Goal: Information Seeking & Learning: Check status

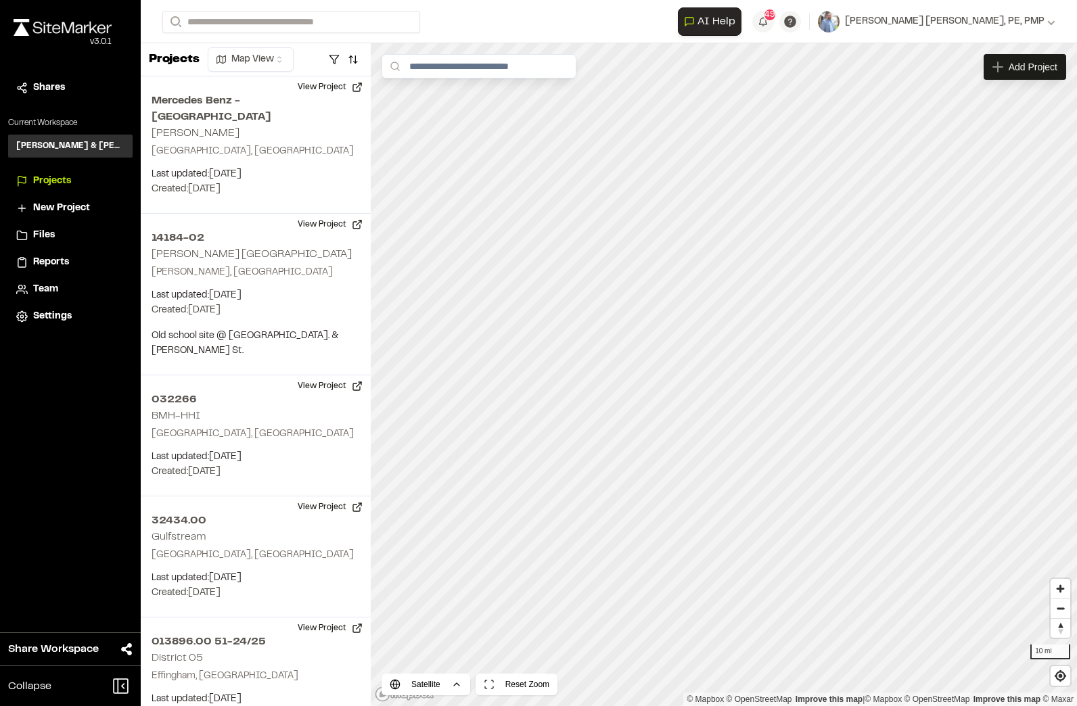
click at [48, 263] on span "Reports" at bounding box center [51, 262] width 36 height 15
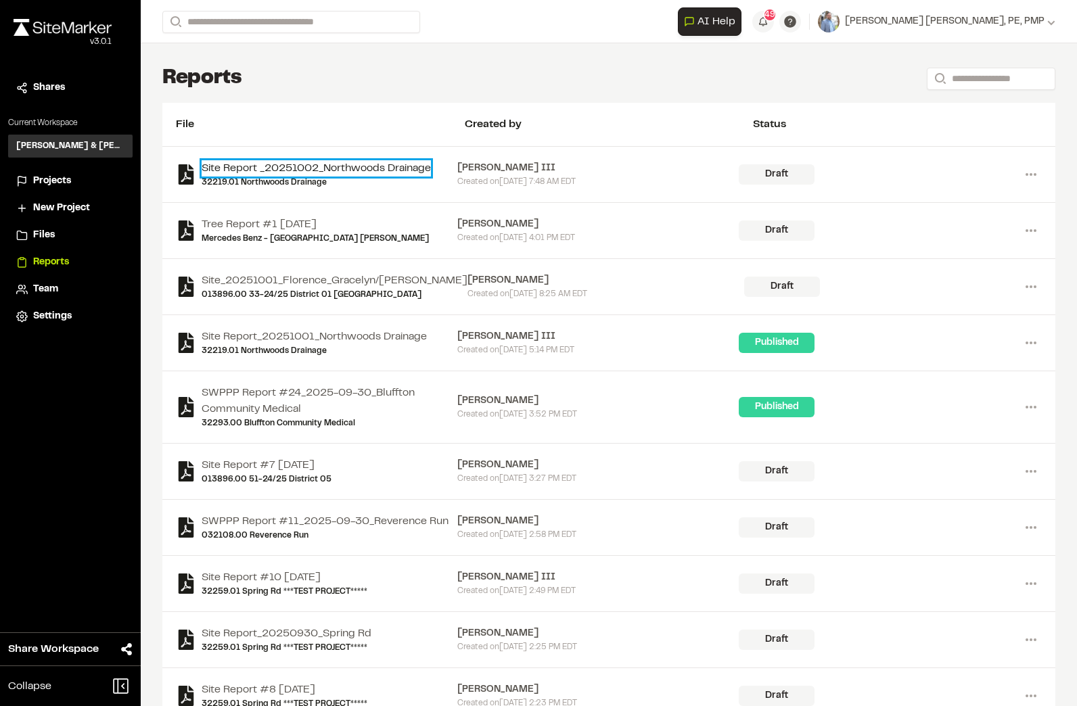
click at [376, 166] on link "Site Report _20251002_Northwoods Drainage" at bounding box center [316, 168] width 229 height 16
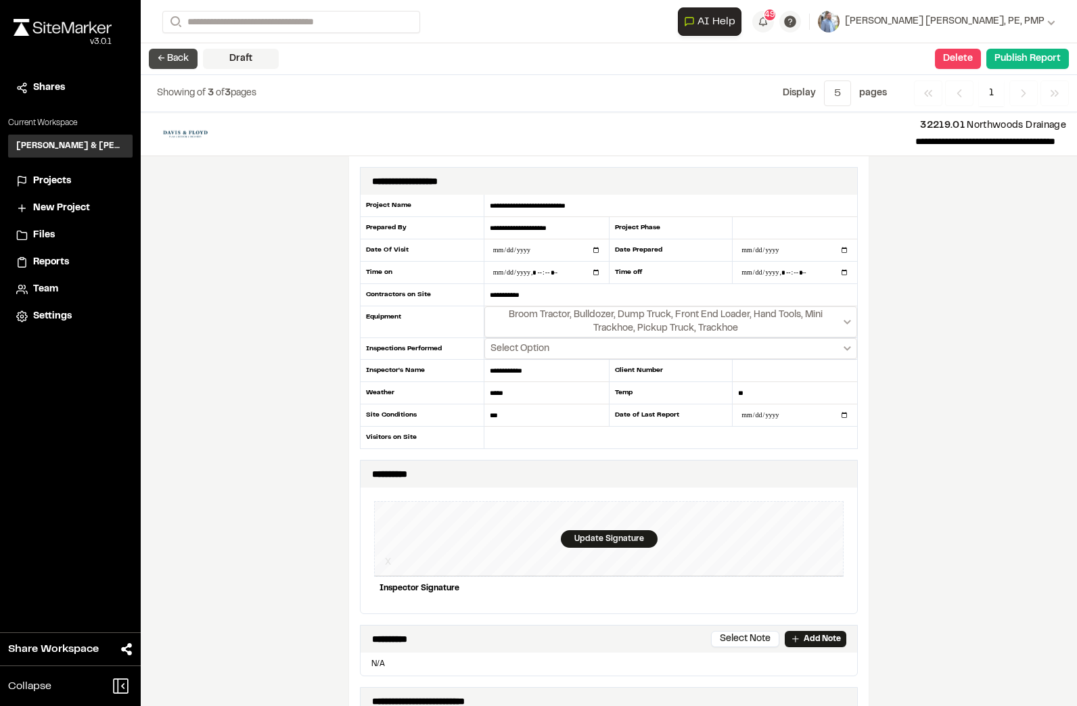
click at [177, 62] on button "← Back" at bounding box center [173, 59] width 49 height 20
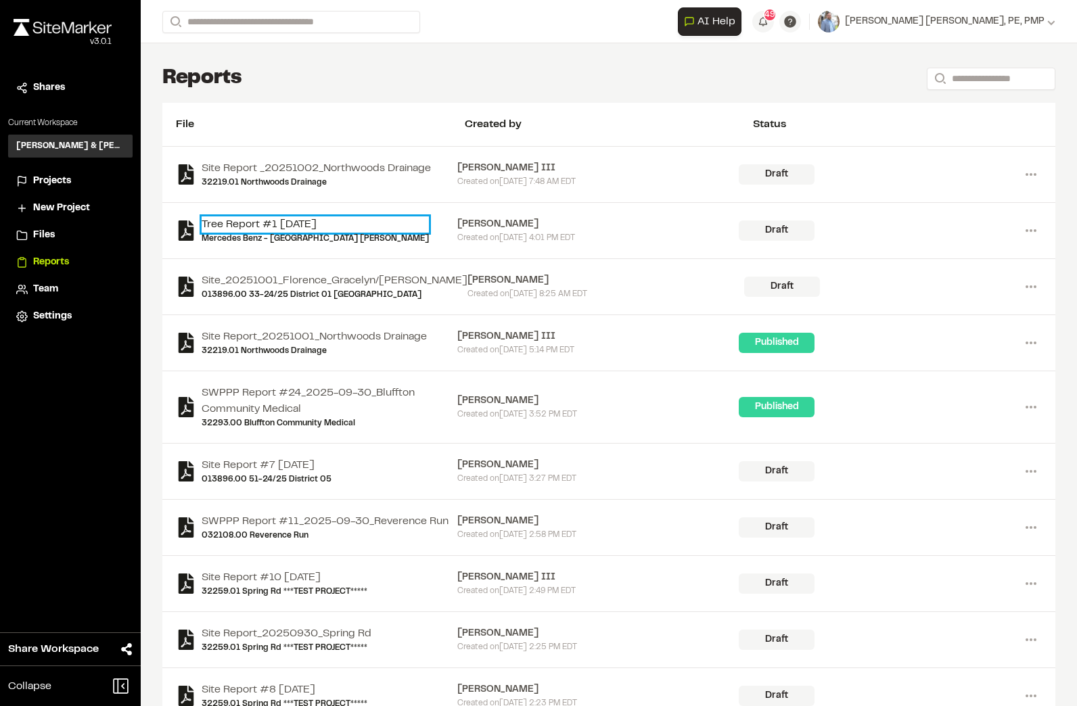
click at [276, 222] on link "Tree Report #1 [DATE]" at bounding box center [315, 225] width 227 height 16
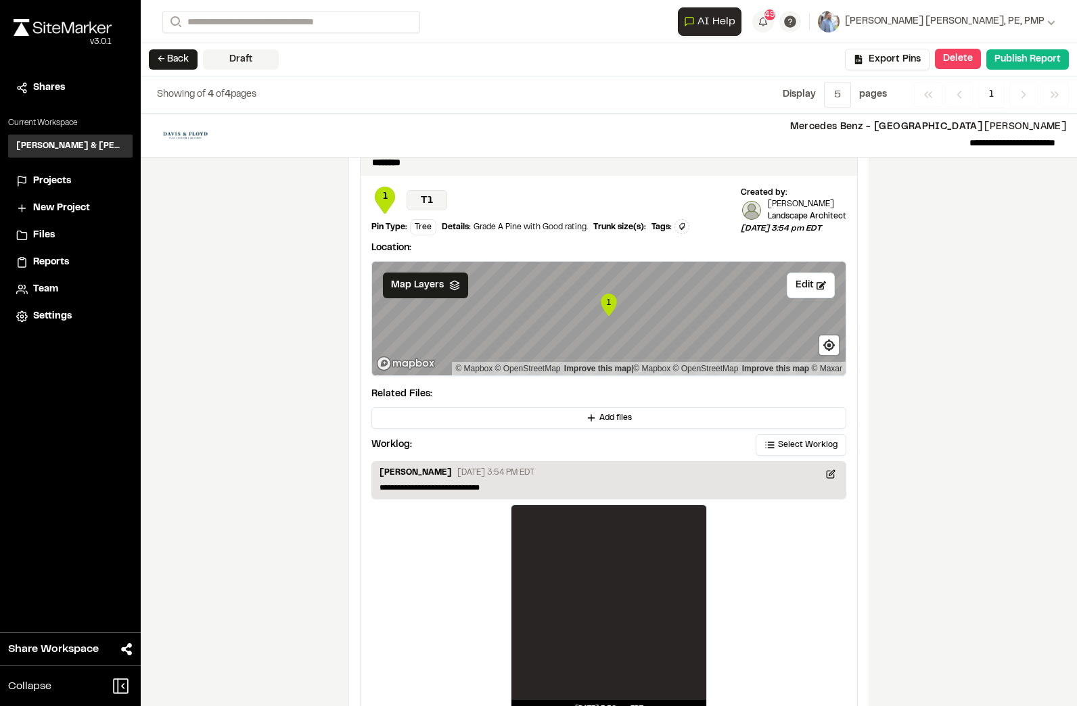
scroll to position [1738, 0]
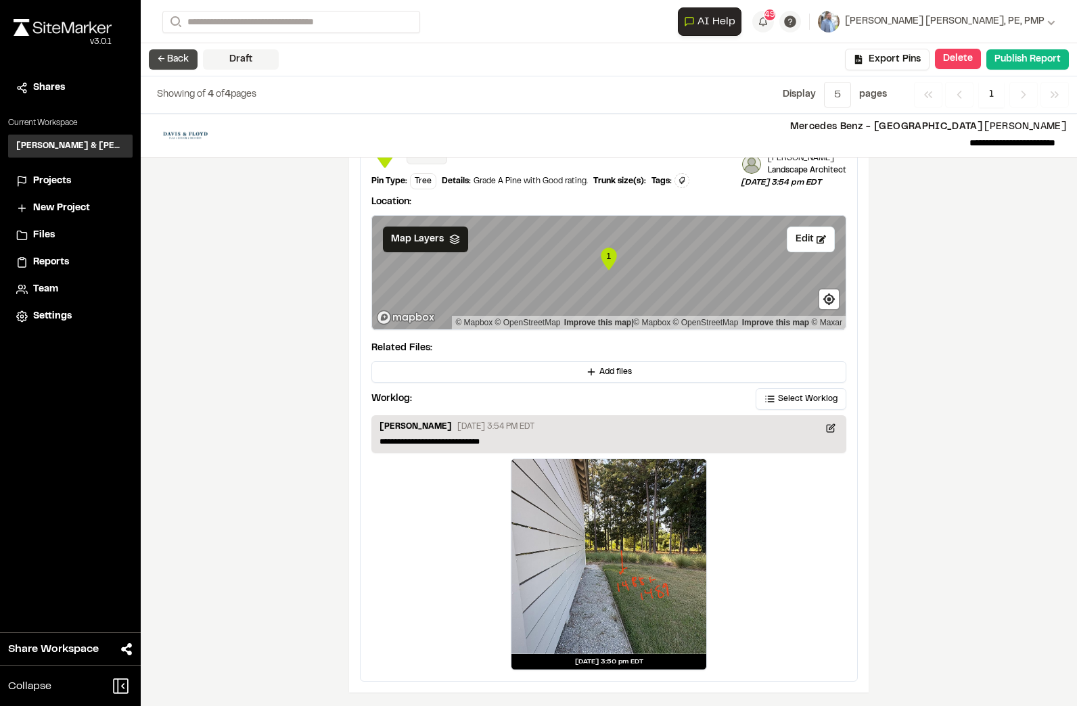
click at [168, 58] on button "← Back" at bounding box center [173, 59] width 49 height 20
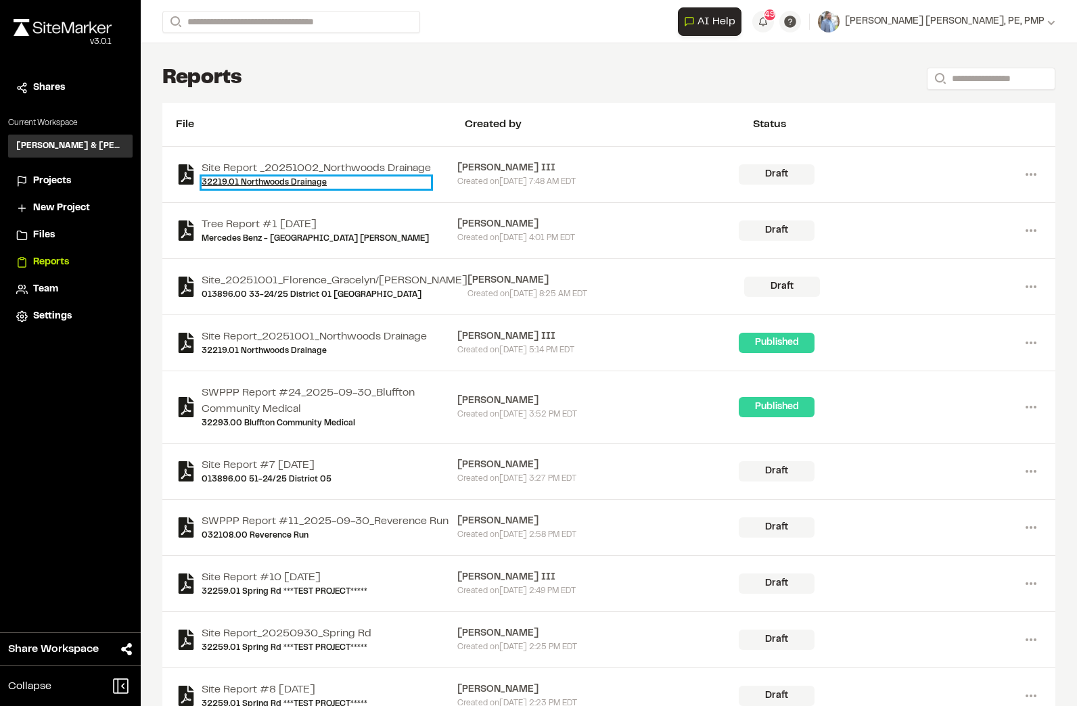
click at [289, 183] on link "32219.01 Northwoods Drainage" at bounding box center [316, 183] width 229 height 12
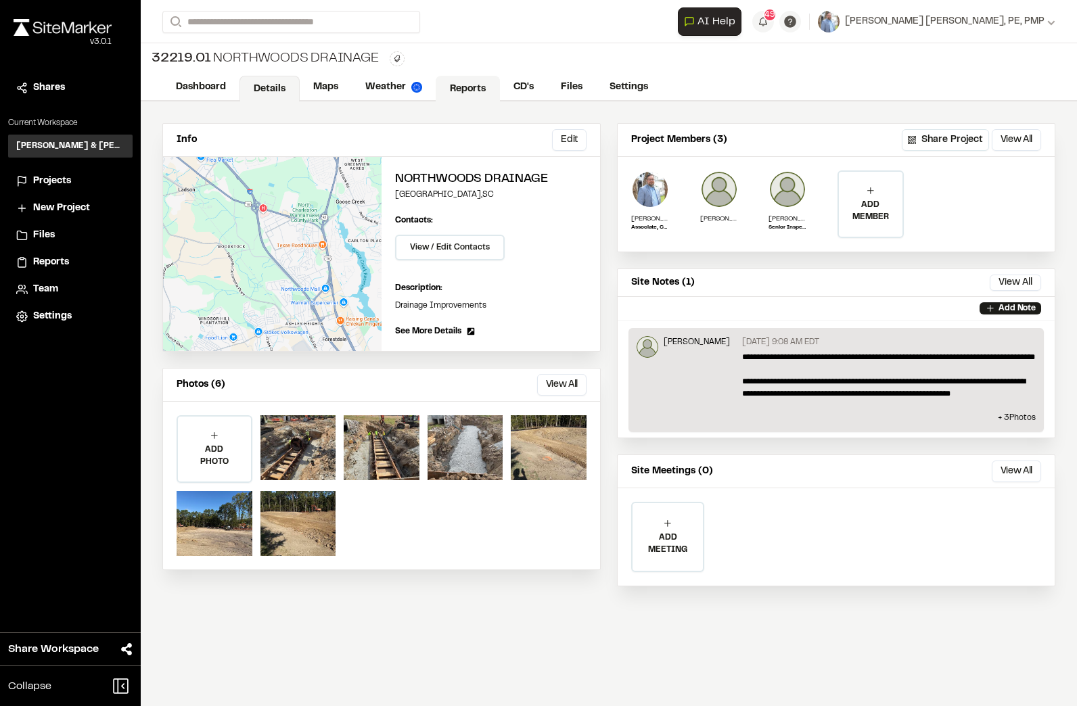
click at [460, 90] on link "Reports" at bounding box center [468, 89] width 64 height 26
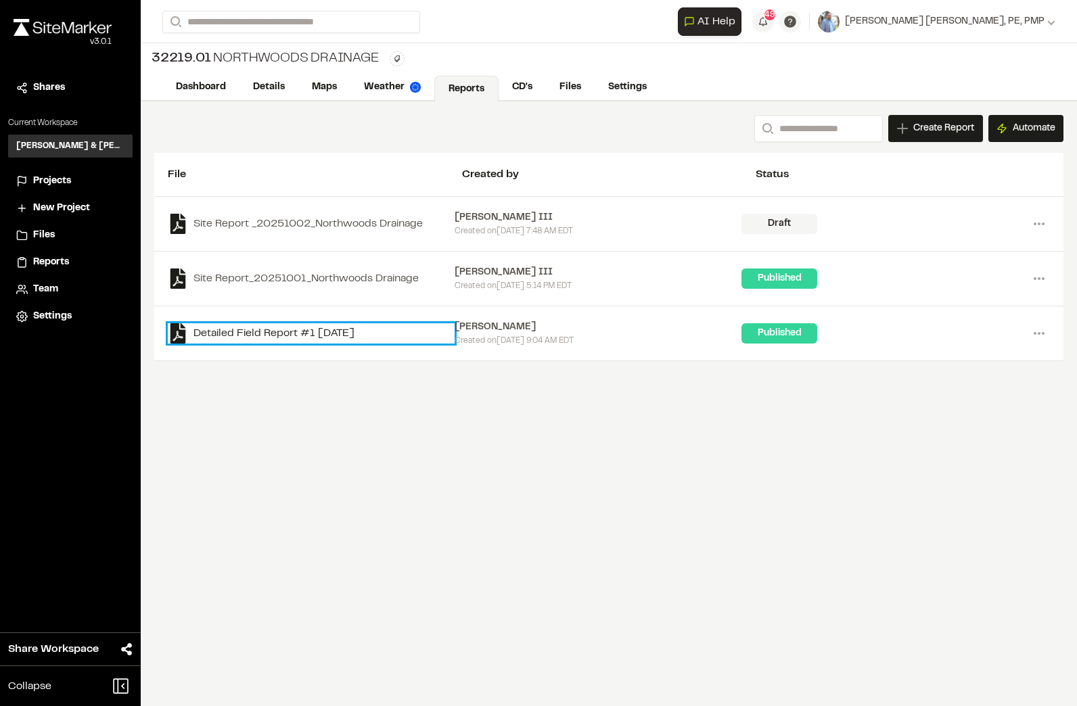
click at [363, 330] on link "Detailed Field Report #1 [DATE]" at bounding box center [311, 333] width 287 height 20
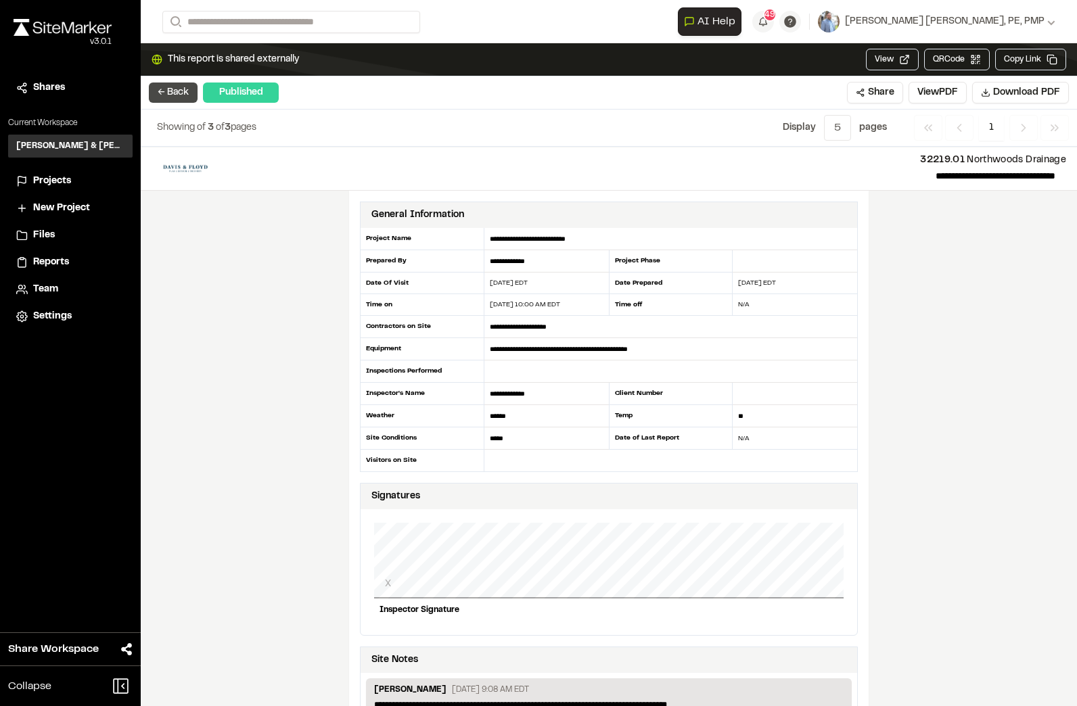
click at [171, 93] on button "← Back" at bounding box center [173, 93] width 49 height 20
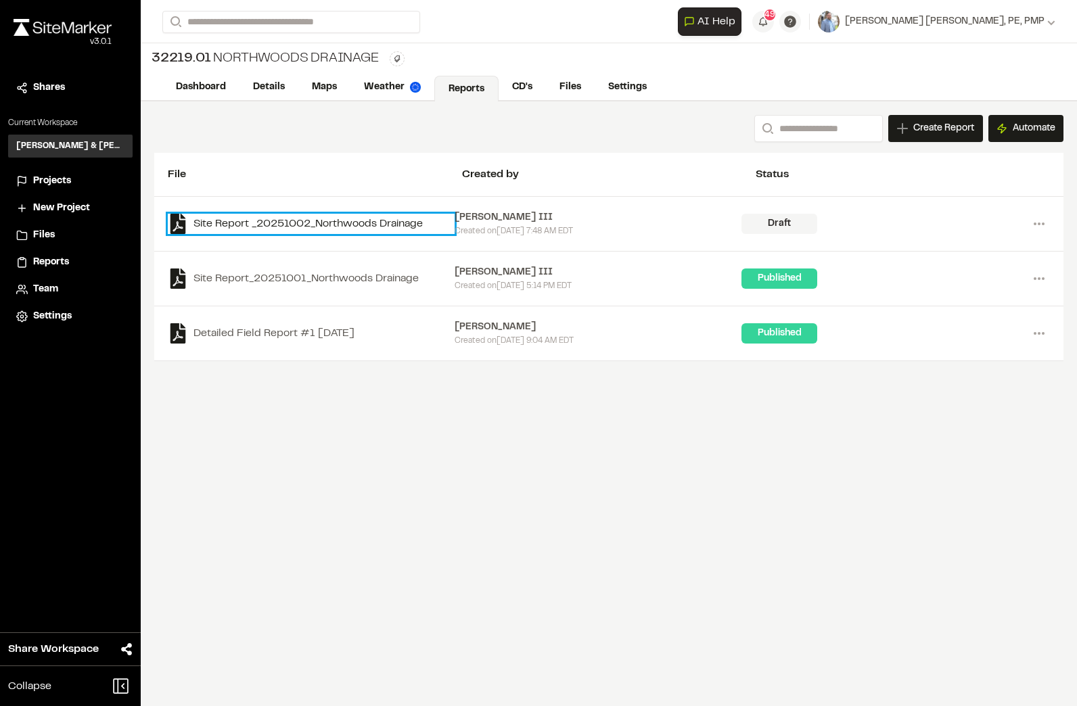
click at [340, 219] on link "Site Report _20251002_Northwoods Drainage" at bounding box center [311, 224] width 287 height 20
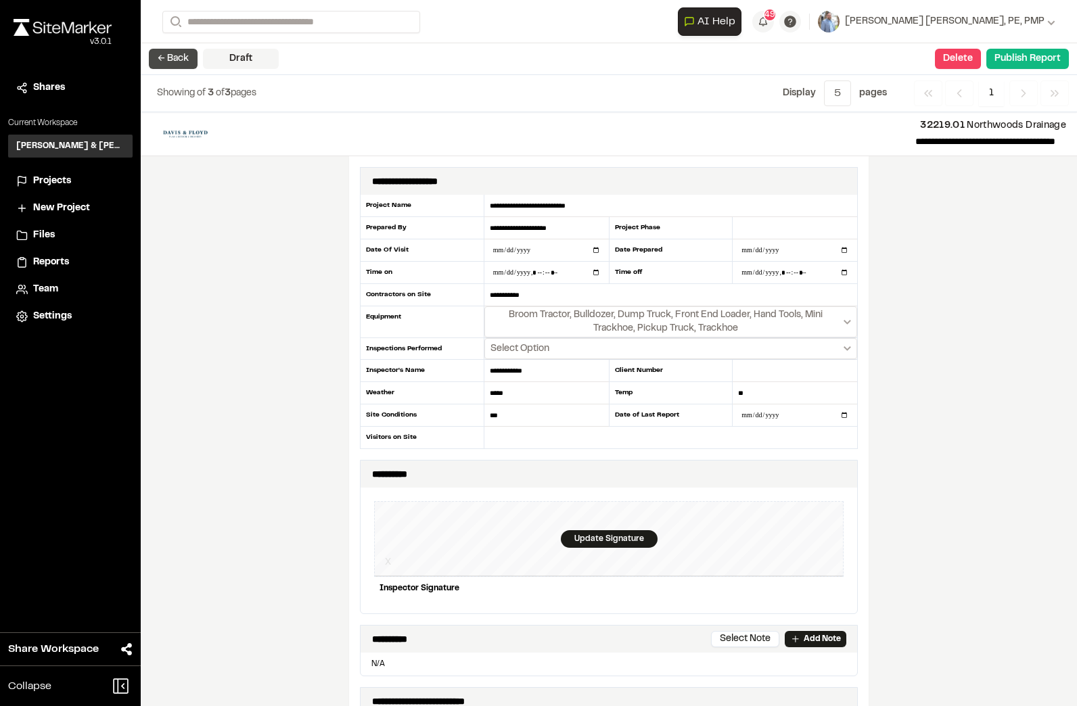
click at [167, 62] on button "← Back" at bounding box center [173, 59] width 49 height 20
